Goal: Task Accomplishment & Management: Manage account settings

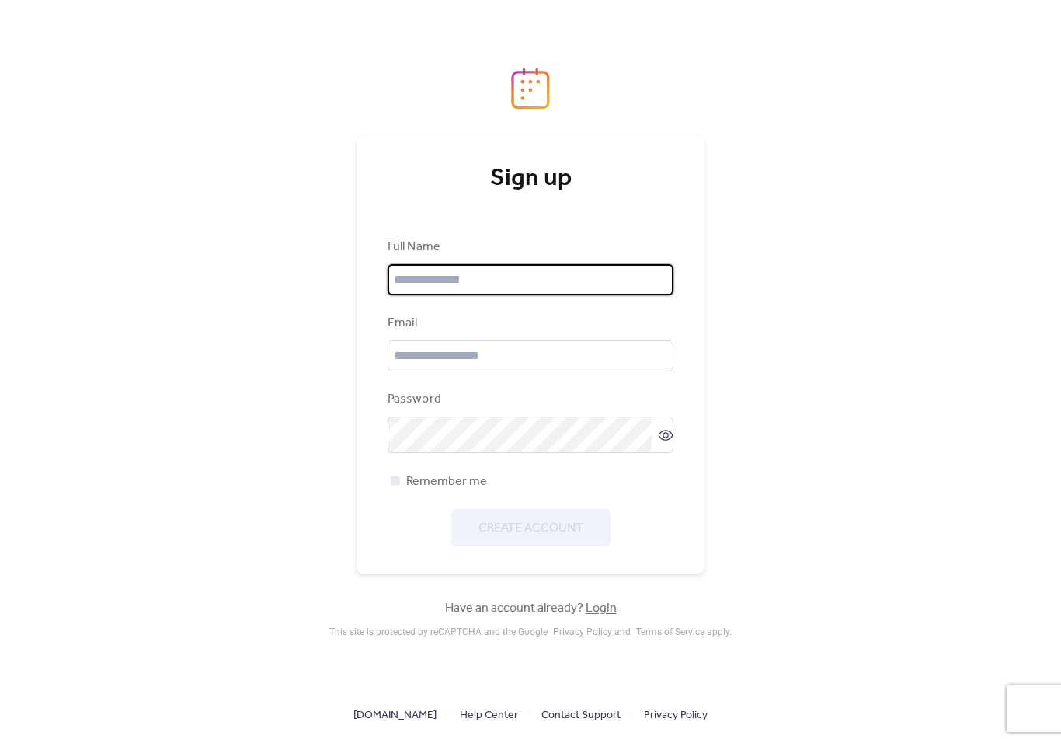
click at [506, 278] on input "text" at bounding box center [531, 279] width 286 height 31
type input "****"
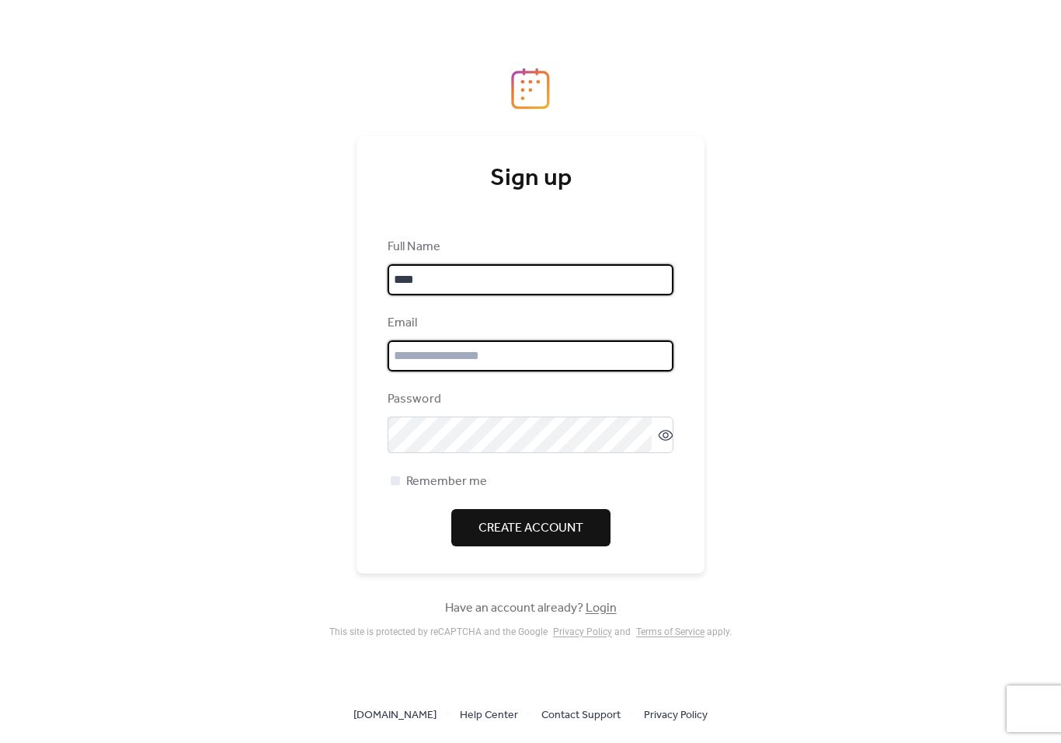
click at [509, 353] on input "email" at bounding box center [531, 355] width 286 height 31
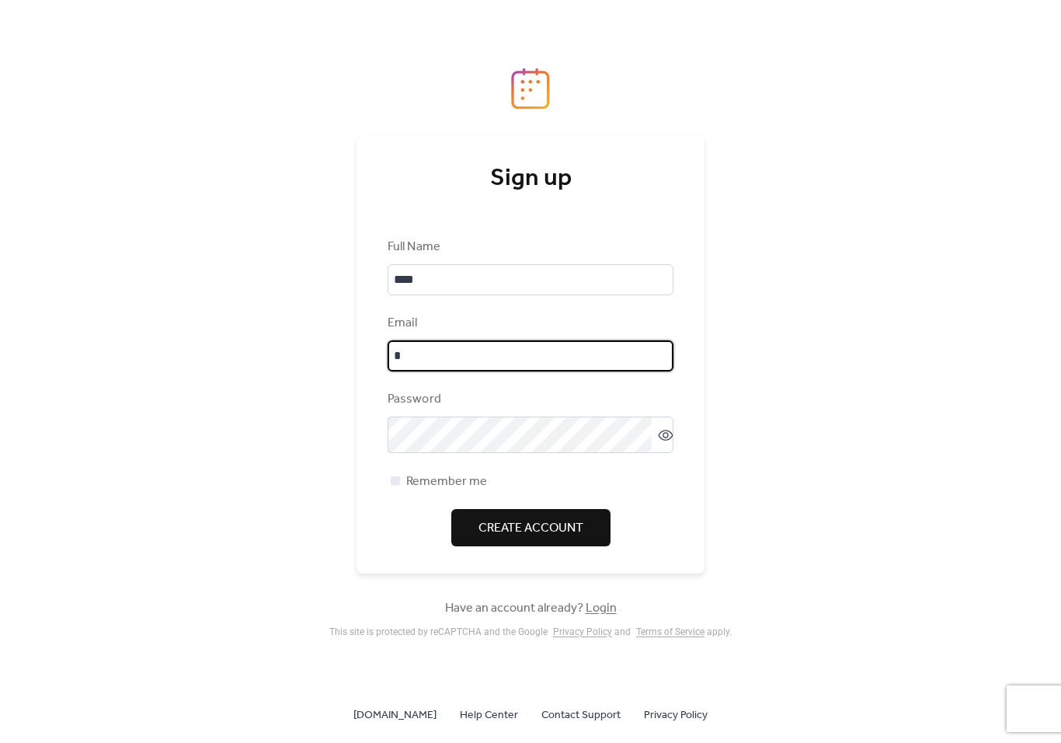
type input "**"
type input "**********"
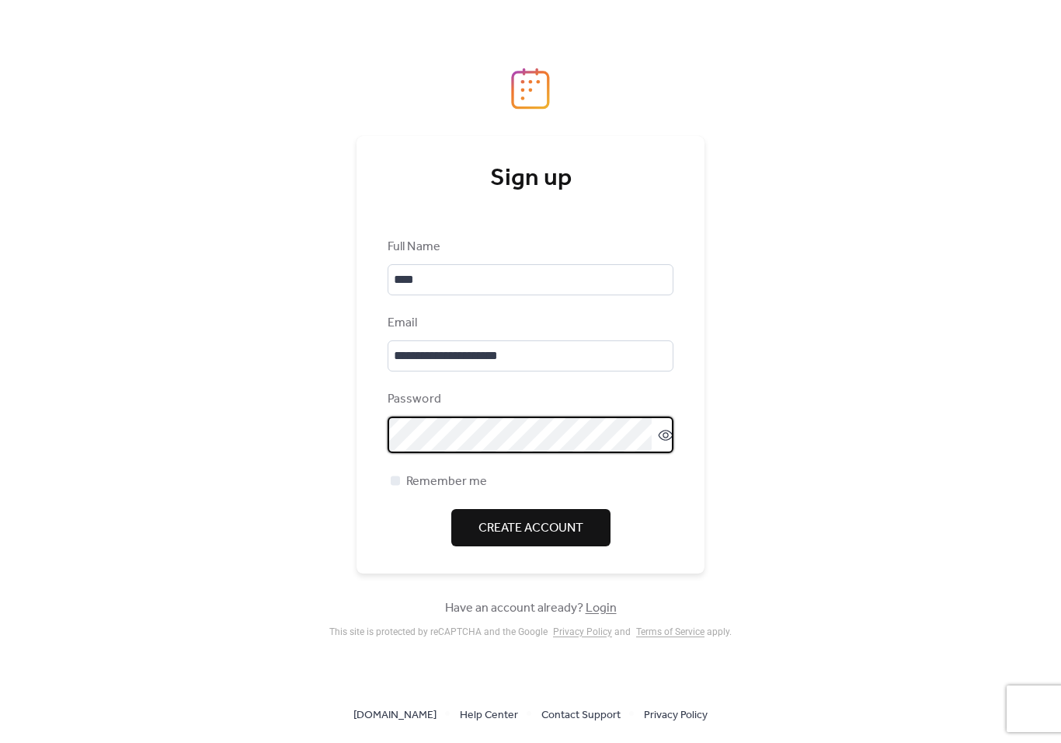
click at [545, 535] on span "Create Account" at bounding box center [531, 528] width 105 height 19
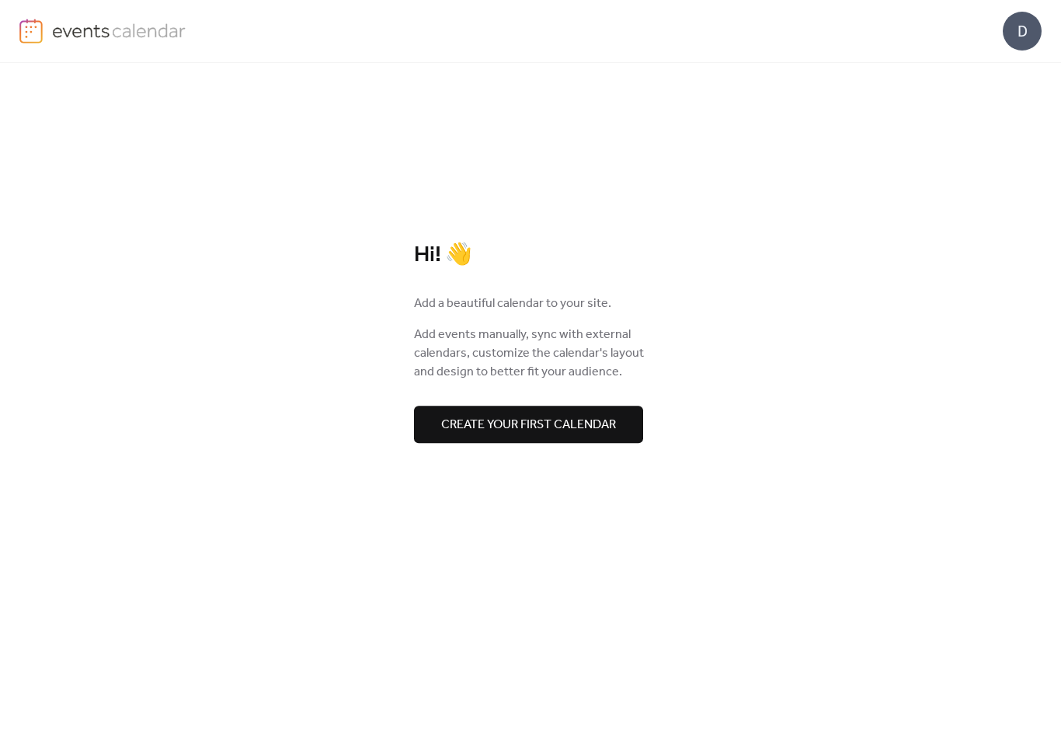
click at [581, 416] on span "Create your first calendar" at bounding box center [528, 425] width 175 height 19
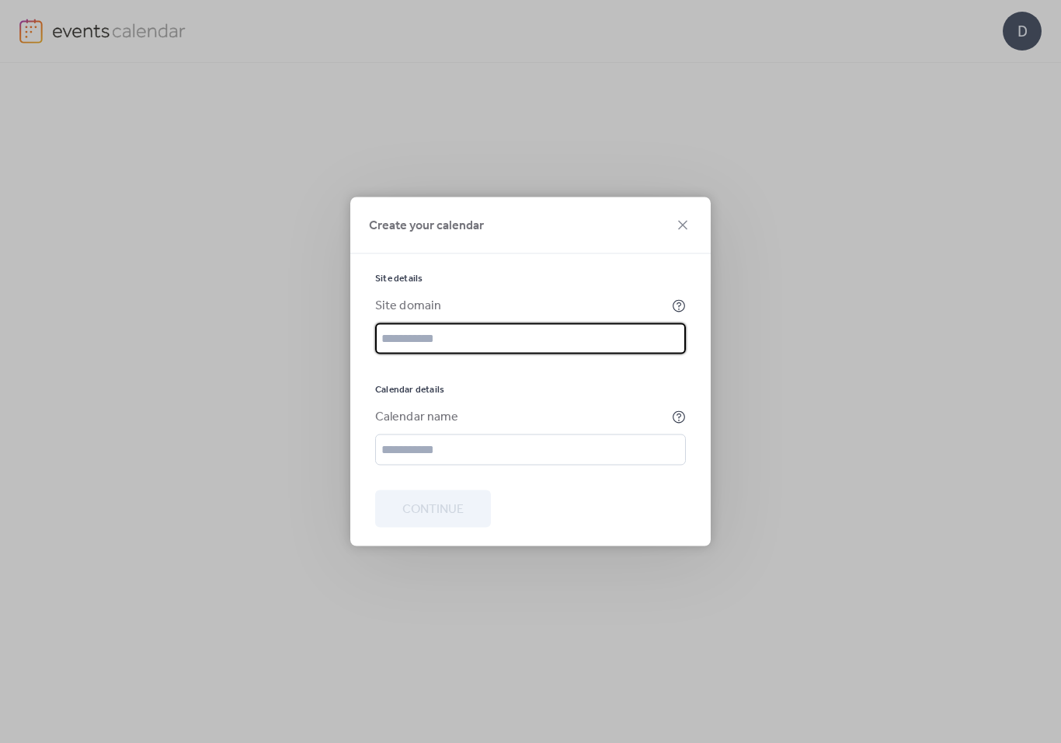
click at [677, 218] on icon at bounding box center [682, 225] width 19 height 19
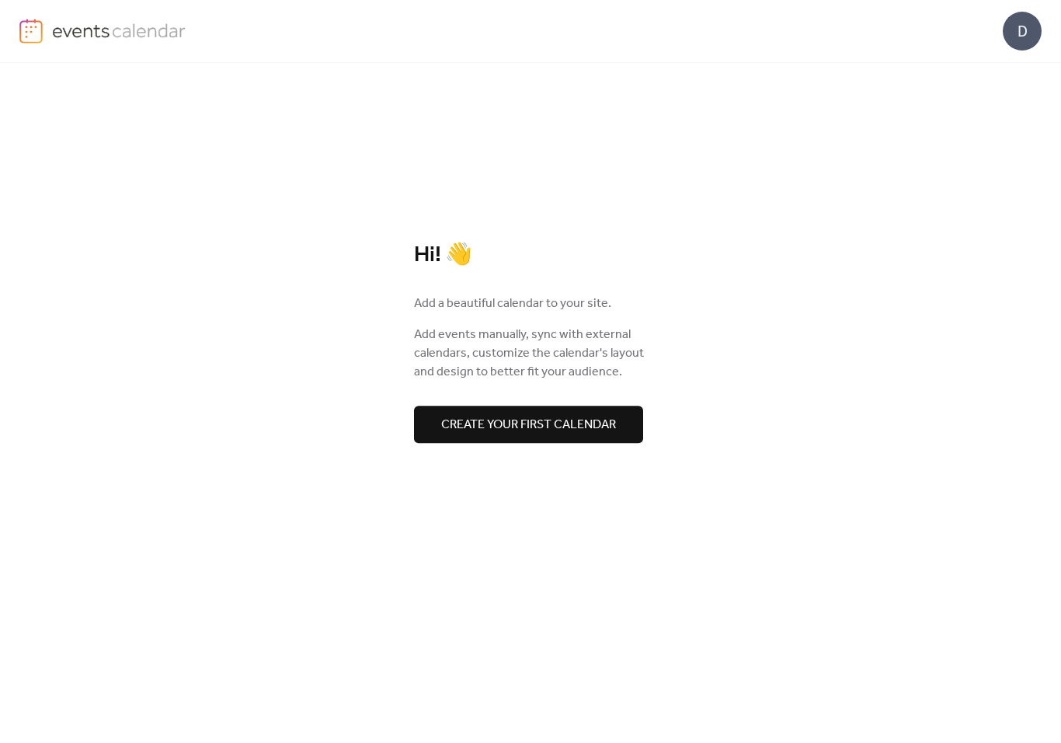
click at [1019, 35] on div "D" at bounding box center [1022, 31] width 39 height 39
click at [993, 67] on span "Account" at bounding box center [992, 70] width 46 height 19
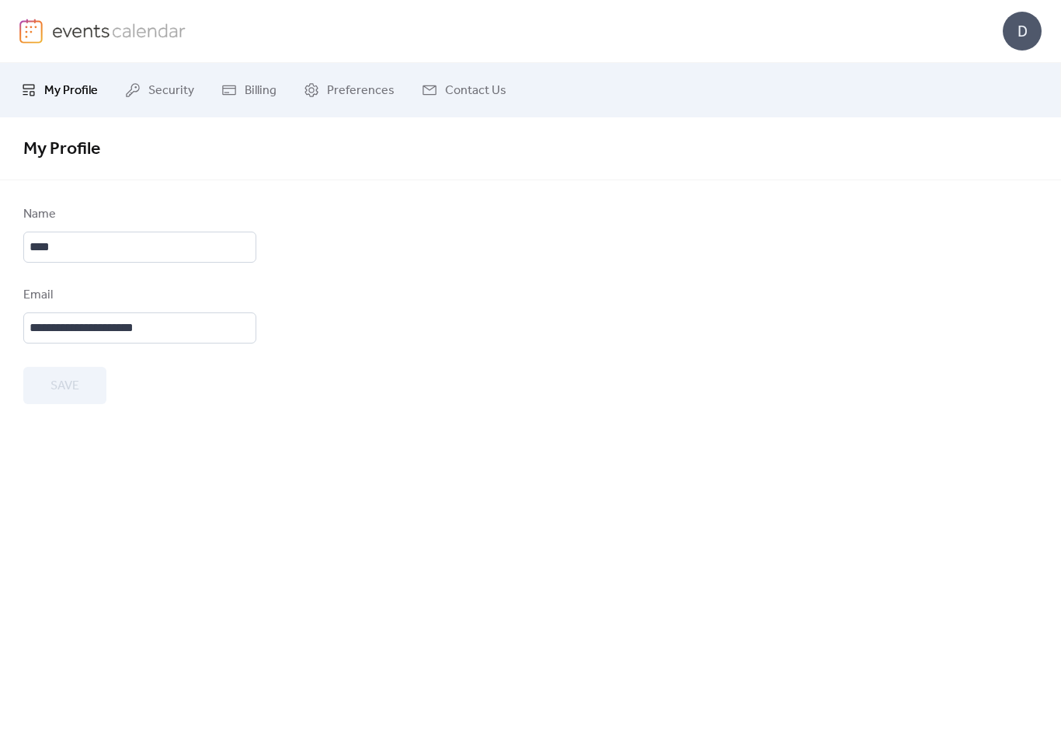
click at [249, 89] on span "Billing" at bounding box center [261, 91] width 32 height 19
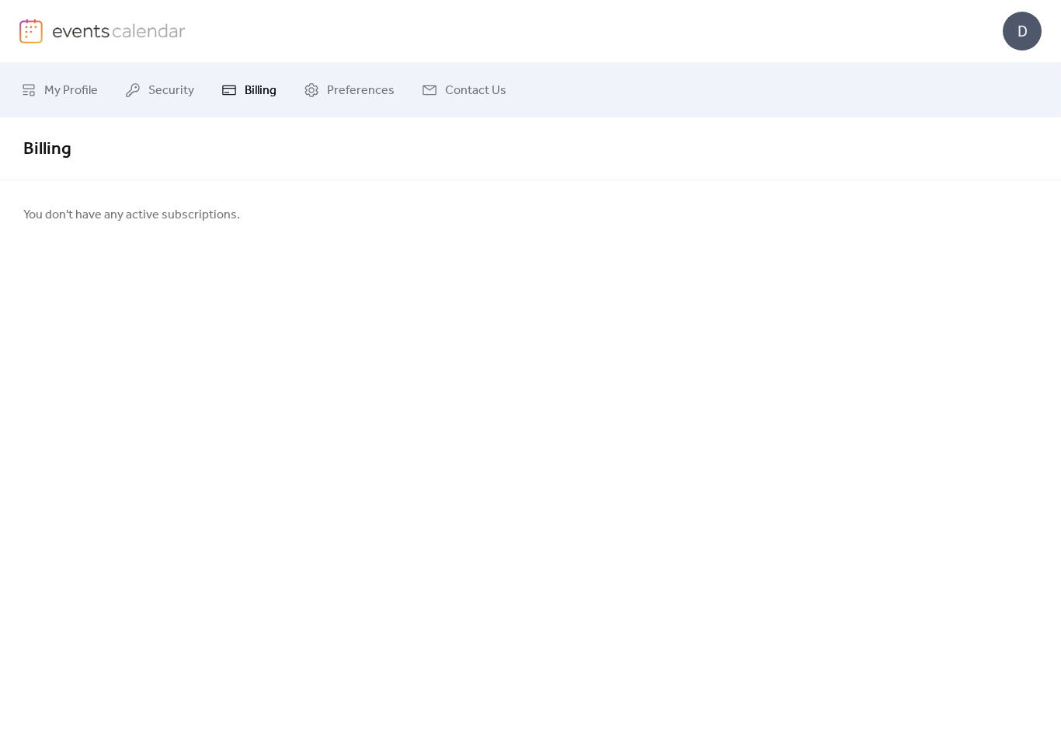
click at [159, 84] on span "Security" at bounding box center [171, 91] width 46 height 19
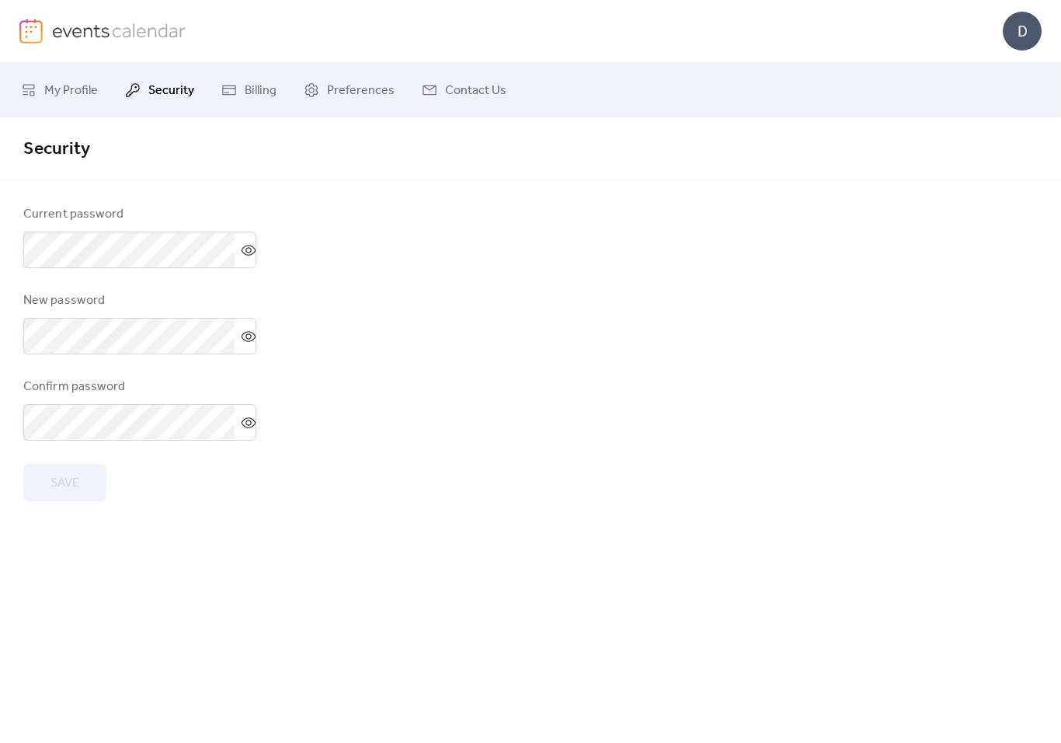
click at [67, 92] on span "My Profile" at bounding box center [71, 91] width 54 height 19
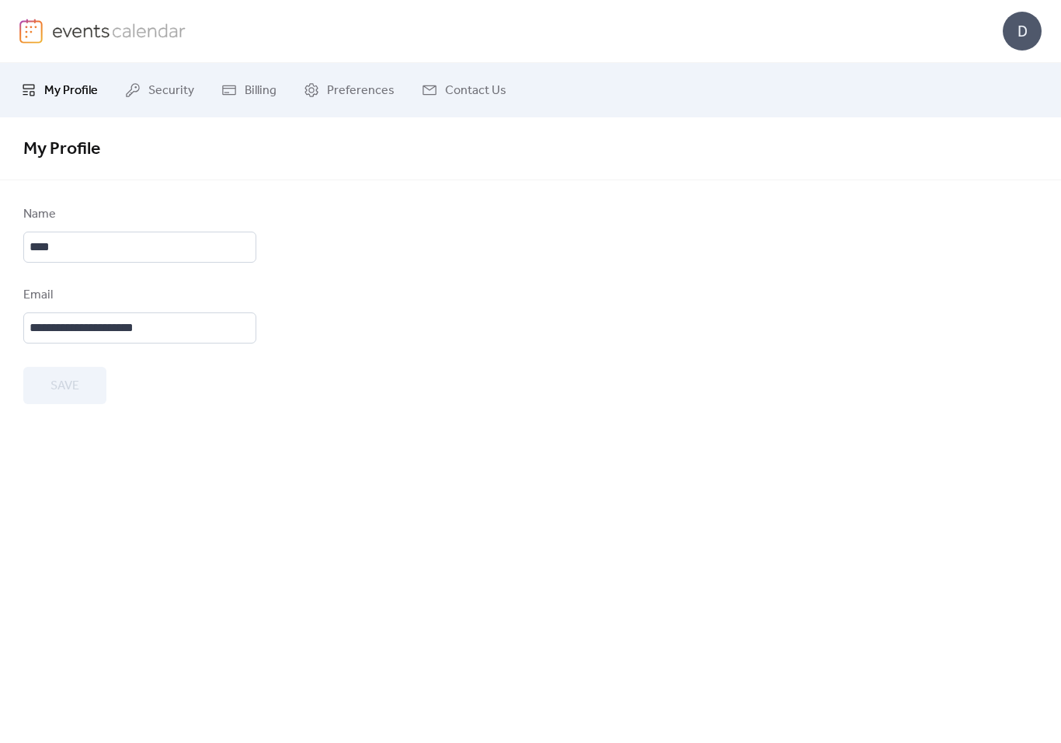
click at [1031, 22] on div "D" at bounding box center [1022, 31] width 39 height 39
click at [1025, 101] on span "Contact Us" at bounding box center [999, 101] width 61 height 19
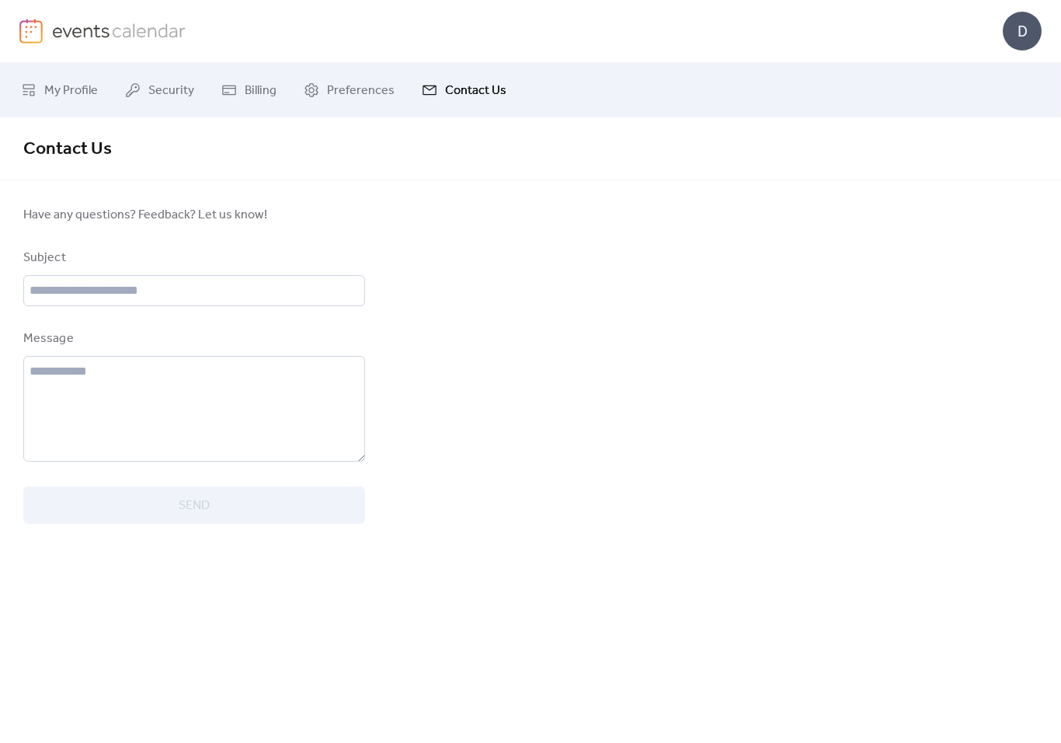
click at [1031, 33] on div "D" at bounding box center [1022, 31] width 39 height 39
click at [994, 148] on span "Sign out" at bounding box center [991, 138] width 45 height 19
